Goal: Task Accomplishment & Management: Use online tool/utility

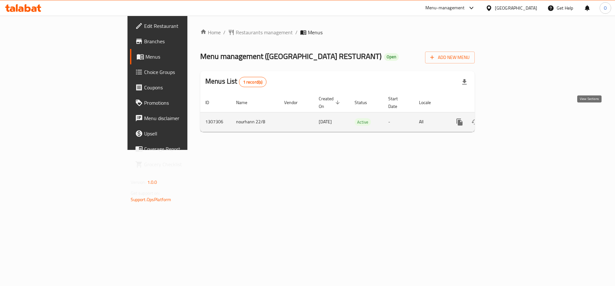
click at [510, 118] on icon "enhanced table" at bounding box center [506, 122] width 8 height 8
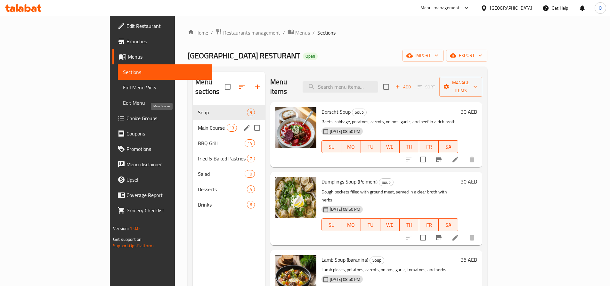
click at [198, 124] on span "Main Course" at bounding box center [212, 128] width 29 height 8
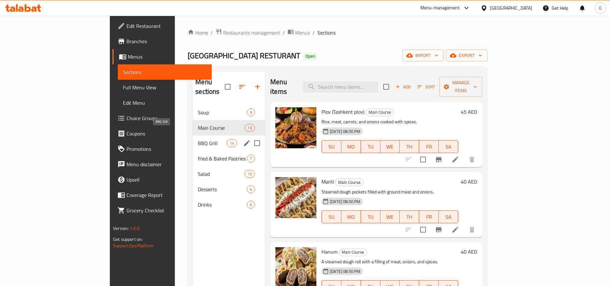
click at [198, 139] on span "BBQ Grill" at bounding box center [212, 143] width 29 height 8
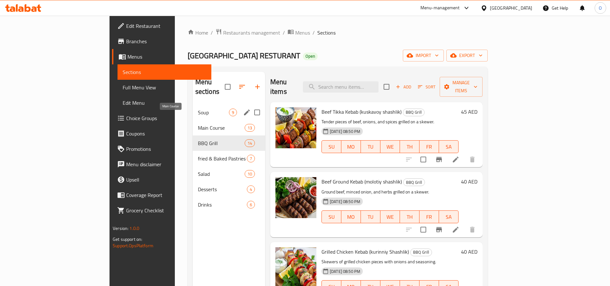
click at [193, 105] on div "Soup 9" at bounding box center [229, 112] width 72 height 15
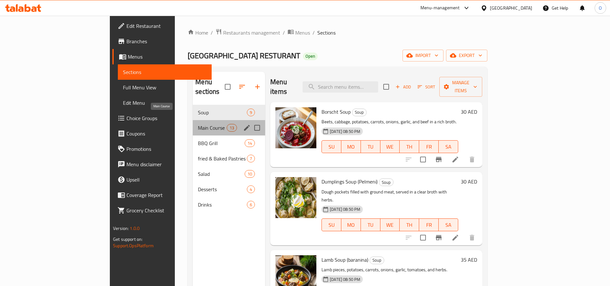
click at [198, 124] on span "Main Course" at bounding box center [212, 128] width 29 height 8
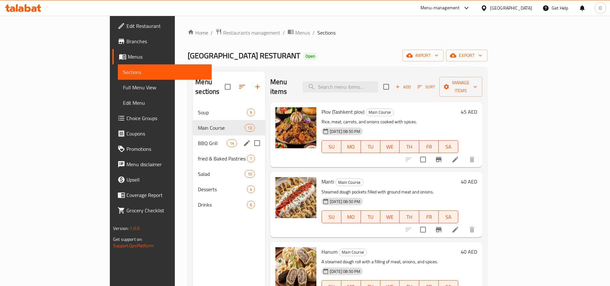
click at [193, 138] on div "BBQ Grill 14" at bounding box center [229, 143] width 72 height 15
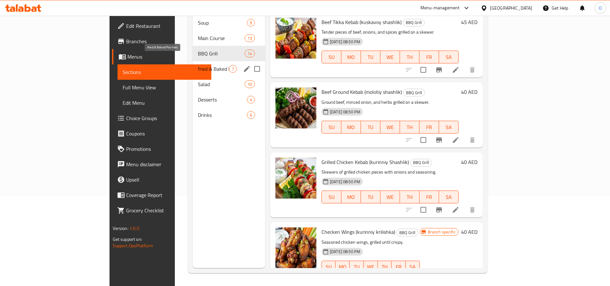
click at [198, 65] on span "fried & Baked Pastries" at bounding box center [213, 69] width 31 height 8
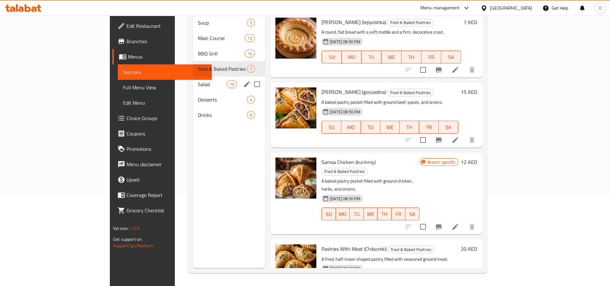
click at [193, 80] on div "Salad 10" at bounding box center [229, 84] width 72 height 15
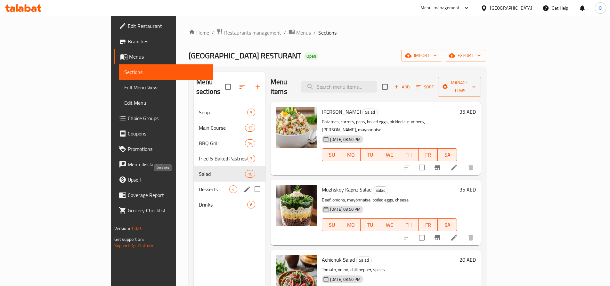
click at [199, 186] on span "Desserts" at bounding box center [214, 190] width 30 height 8
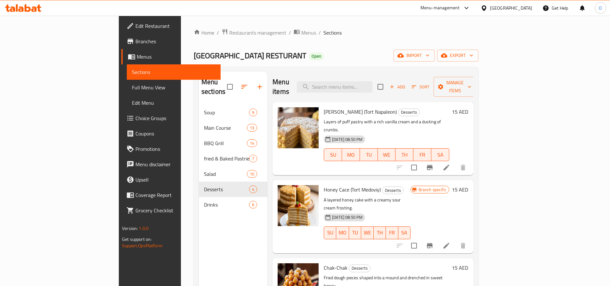
click at [439, 9] on div "Menu-management" at bounding box center [440, 8] width 39 height 8
click at [414, 70] on div "Vendor Portal Radmin" at bounding box center [402, 70] width 43 height 7
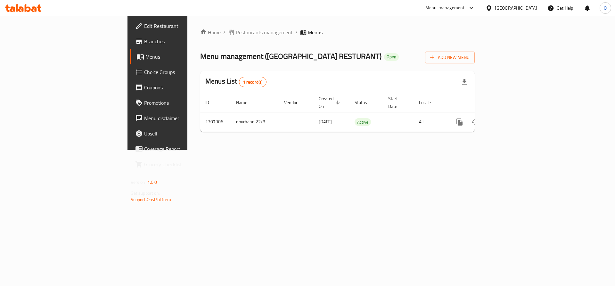
click at [463, 5] on div "Menu-management" at bounding box center [444, 8] width 39 height 8
click at [407, 72] on div "Vendor Portal Radmin" at bounding box center [407, 70] width 43 height 7
